Goal: Find specific page/section: Find specific page/section

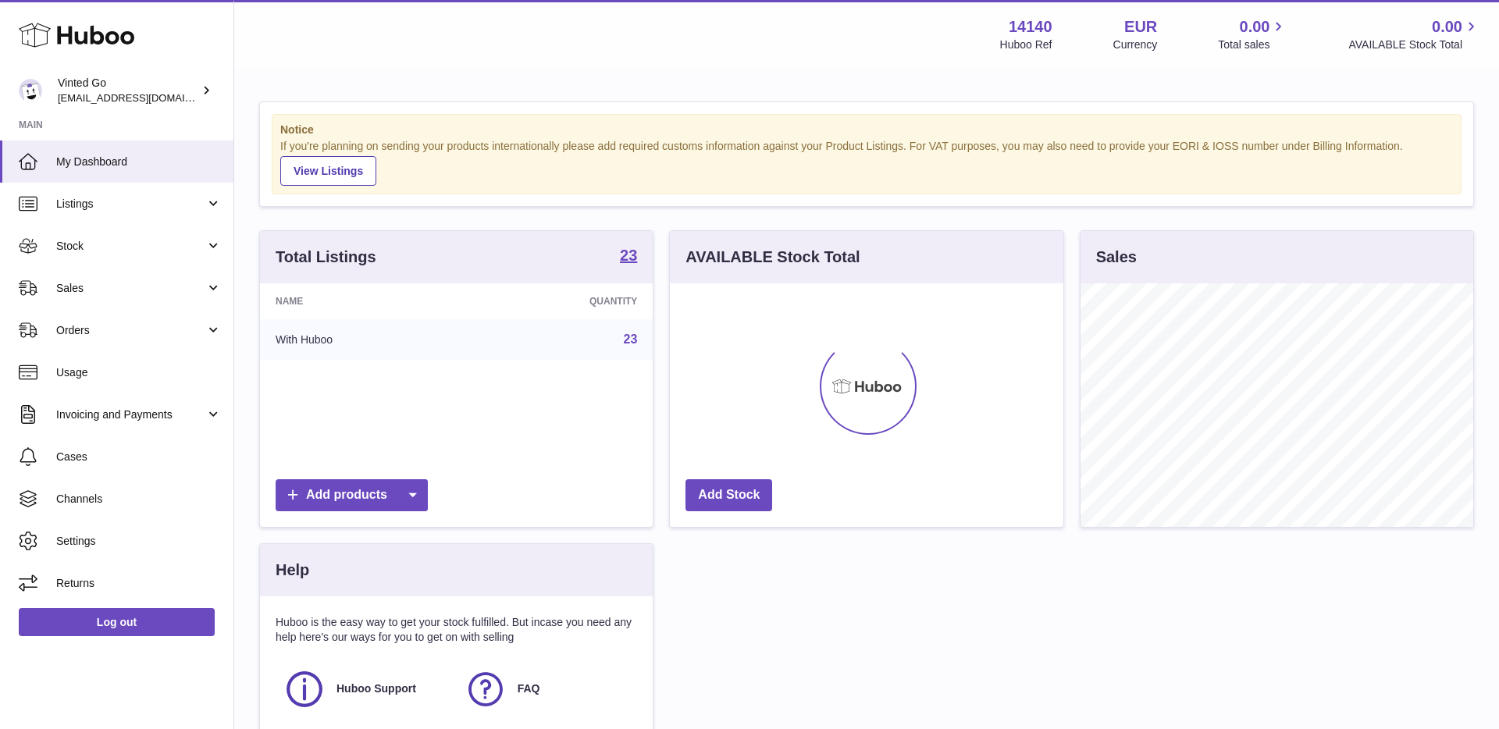
scroll to position [244, 393]
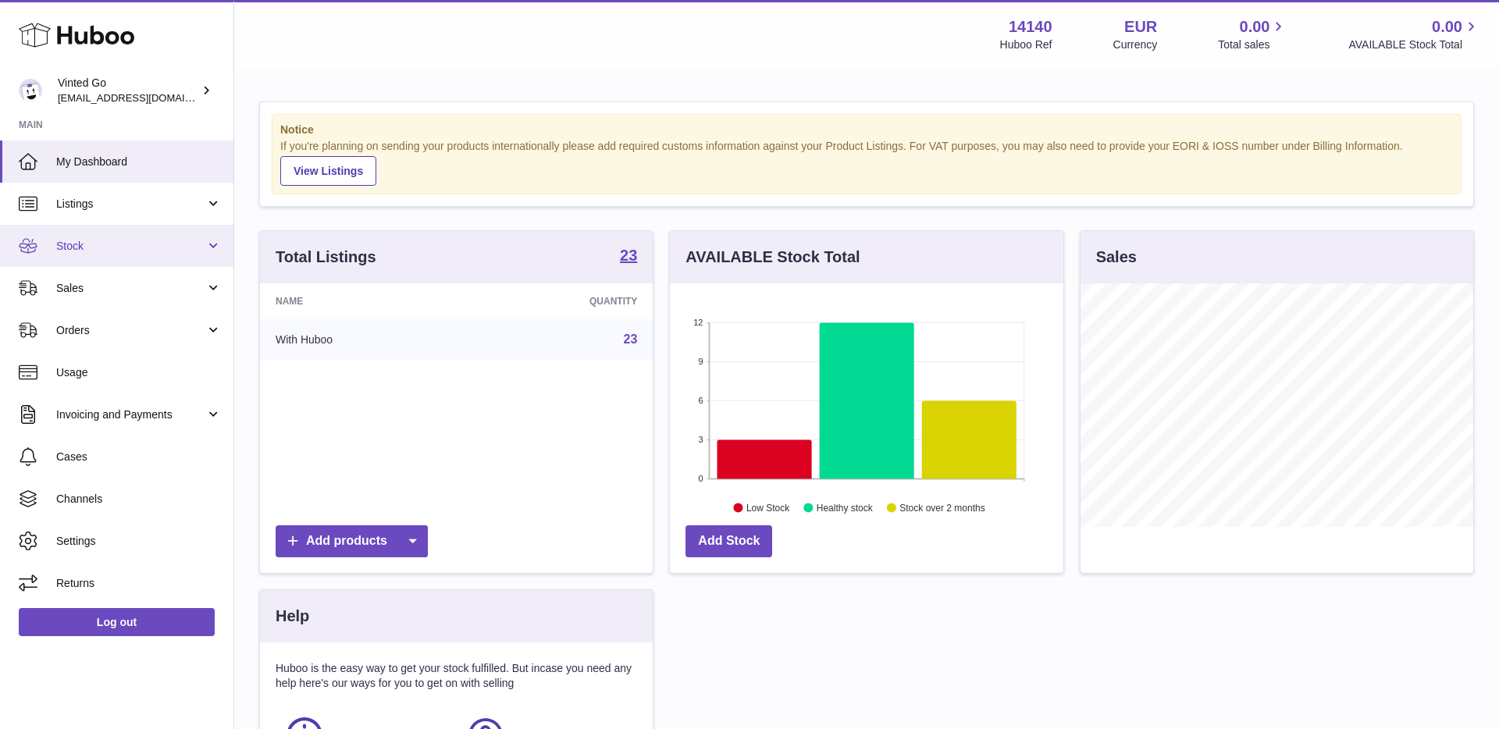
click at [84, 250] on span "Stock" at bounding box center [130, 246] width 149 height 15
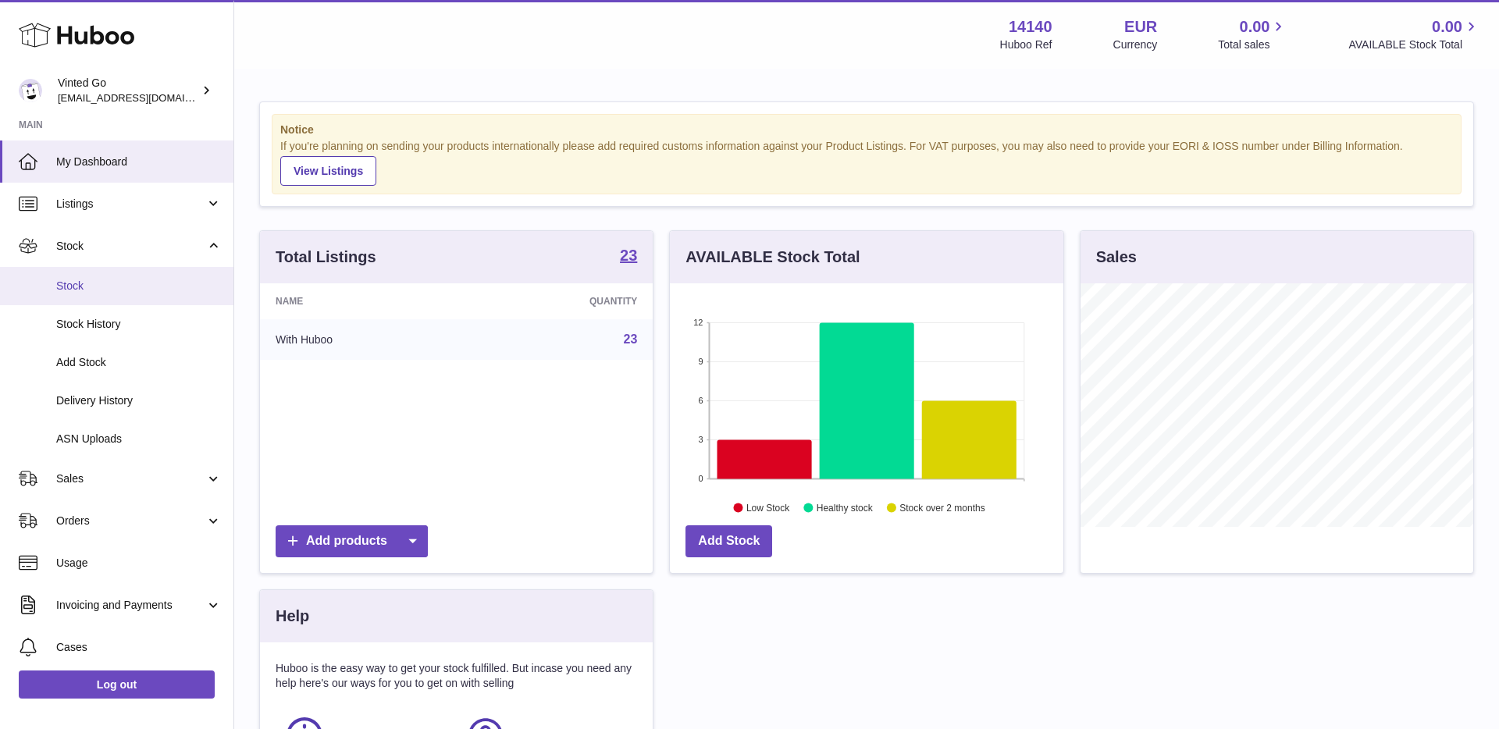
click at [108, 287] on span "Stock" at bounding box center [138, 286] width 165 height 15
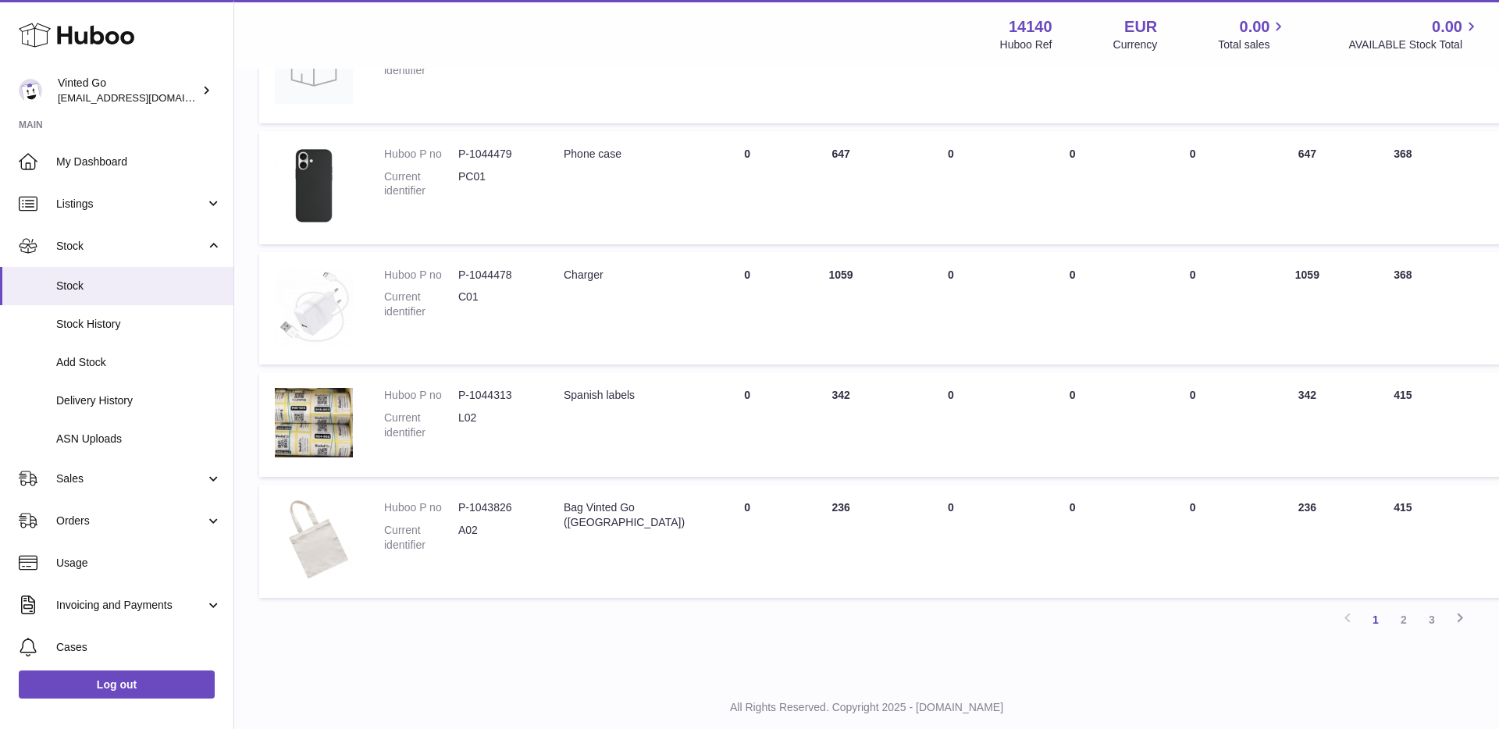
scroll to position [857, 0]
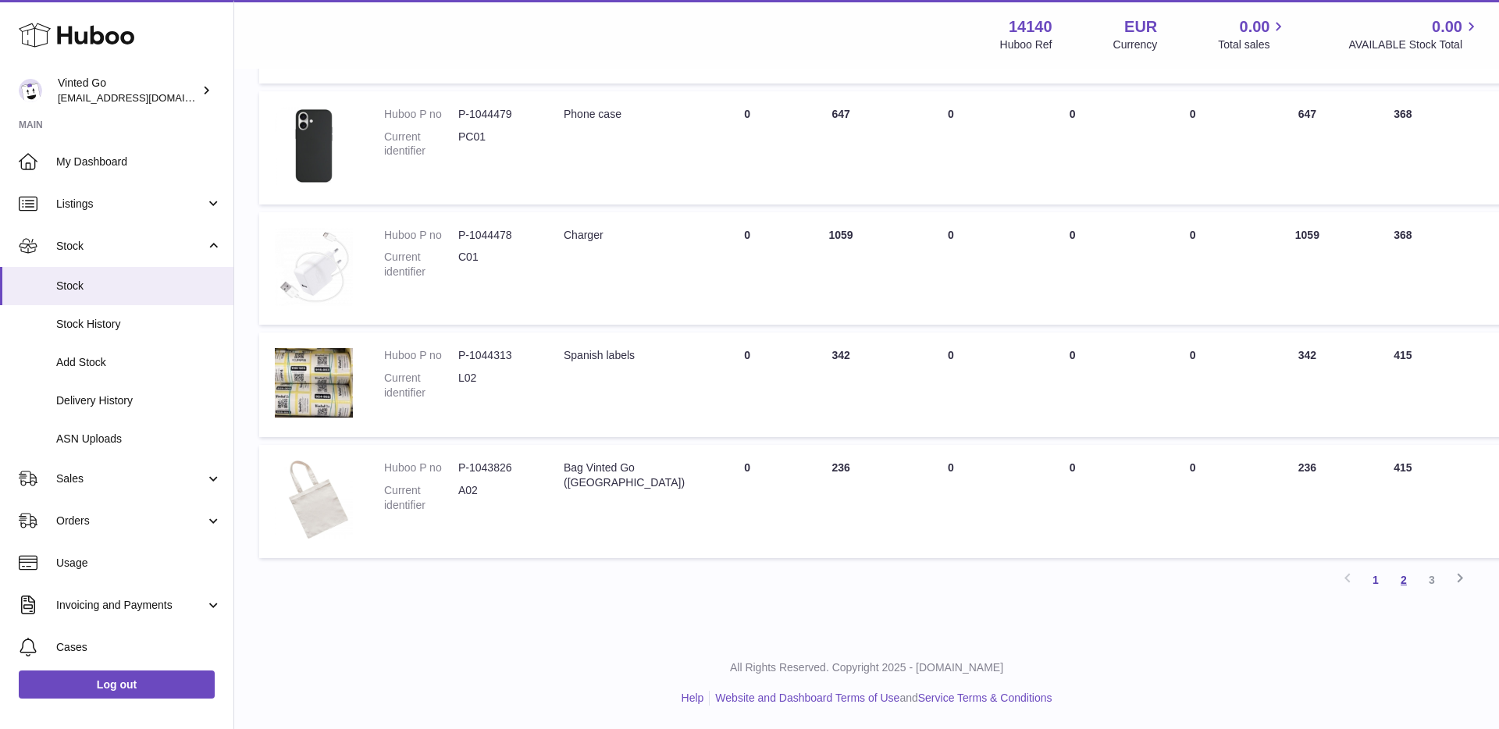
click at [1403, 581] on link "2" at bounding box center [1403, 580] width 28 height 28
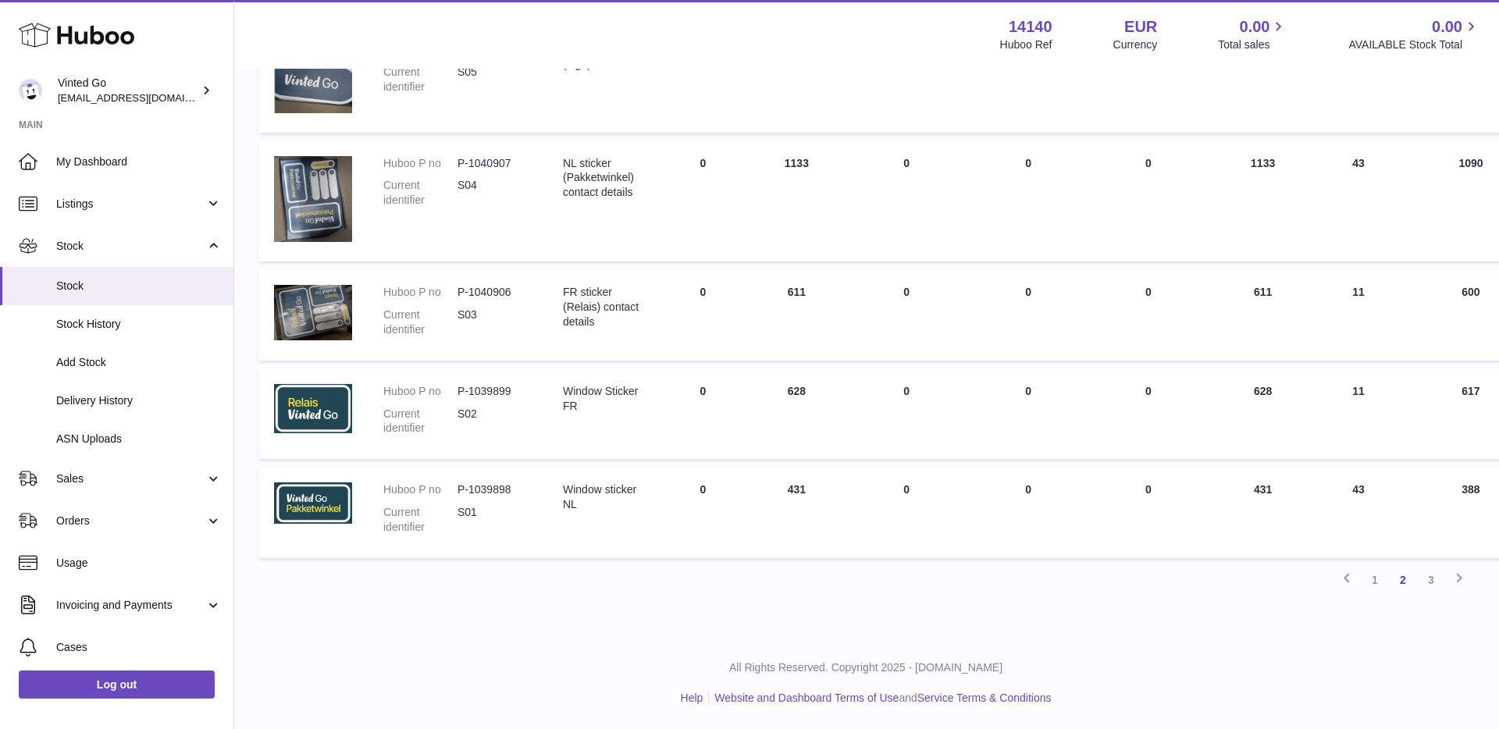
scroll to position [864, 0]
